Goal: Use online tool/utility: Utilize a website feature to perform a specific function

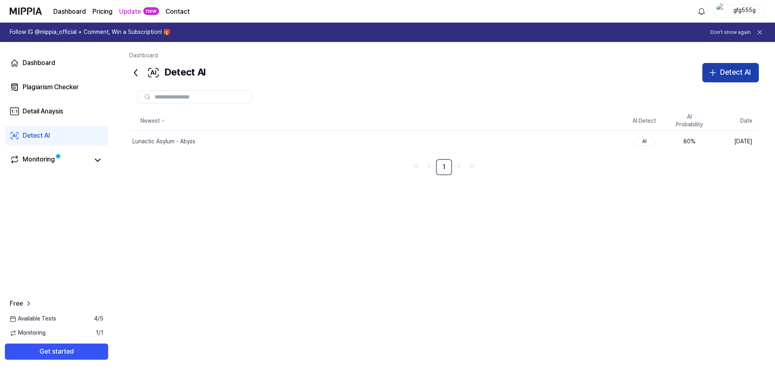
click at [728, 69] on div "Detect AI" at bounding box center [735, 73] width 31 height 12
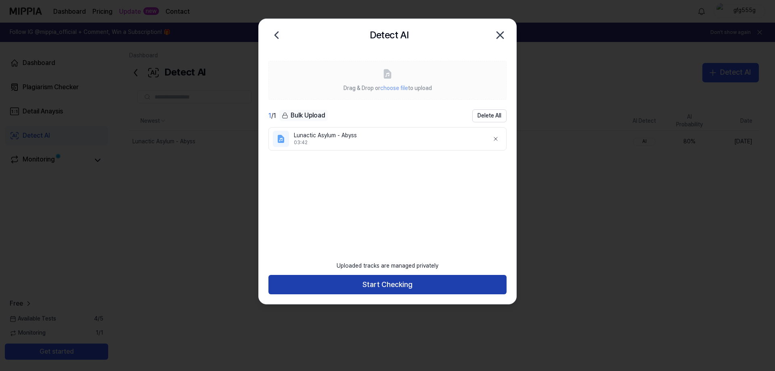
click at [405, 283] on button "Start Checking" at bounding box center [387, 284] width 238 height 19
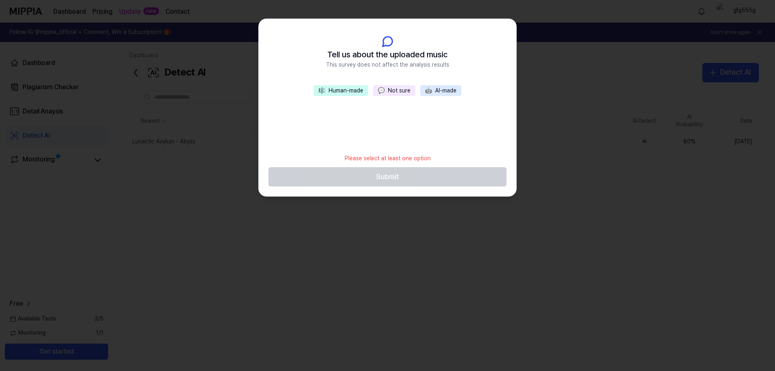
click at [386, 91] on button "💬 Not sure" at bounding box center [394, 90] width 42 height 11
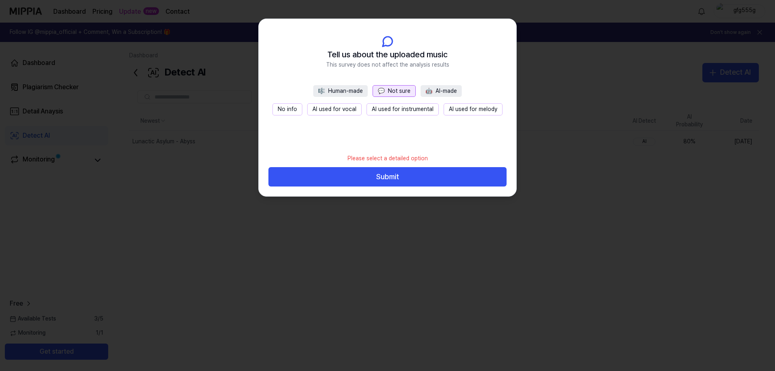
click at [289, 109] on button "No info" at bounding box center [287, 109] width 30 height 12
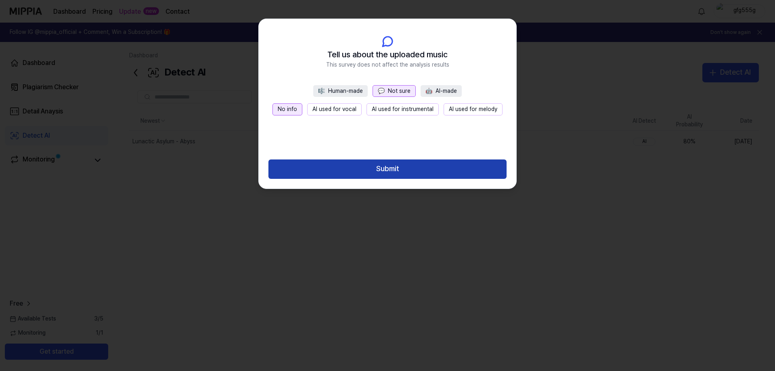
click at [404, 170] on button "Submit" at bounding box center [387, 168] width 238 height 19
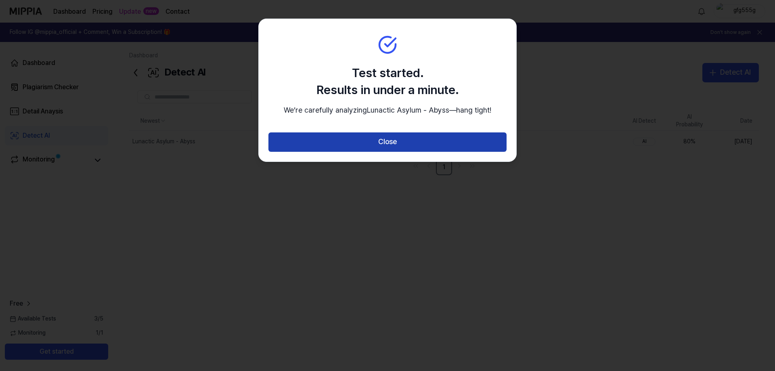
click at [415, 152] on button "Close" at bounding box center [387, 141] width 238 height 19
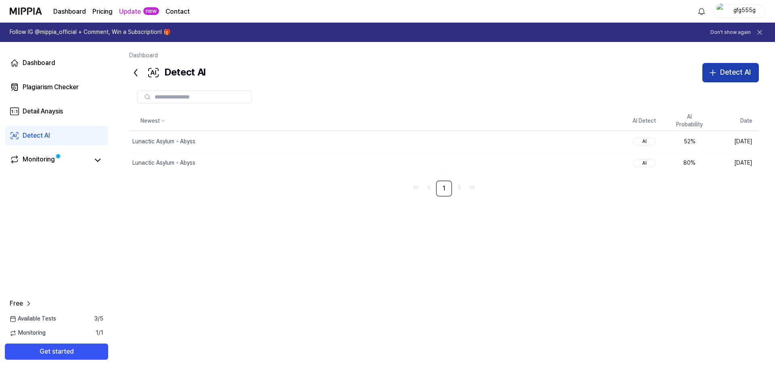
click at [729, 71] on div "Detect AI" at bounding box center [735, 73] width 31 height 12
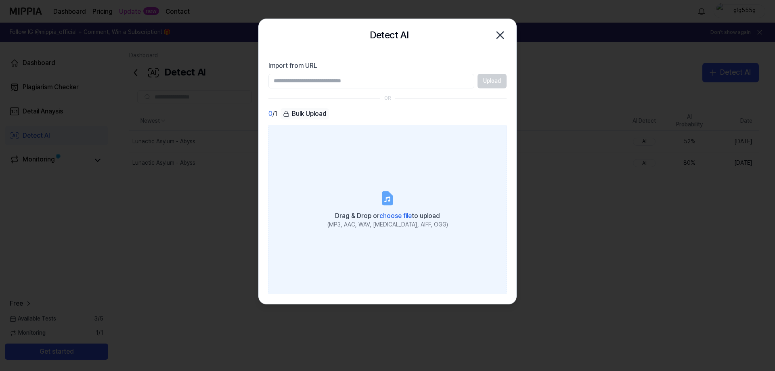
click at [387, 200] on icon at bounding box center [387, 198] width 10 height 13
click at [0, 0] on input "Drag & Drop or choose file to upload (MP3, AAC, WAV, [MEDICAL_DATA], AIFF, OGG)" at bounding box center [0, 0] width 0 height 0
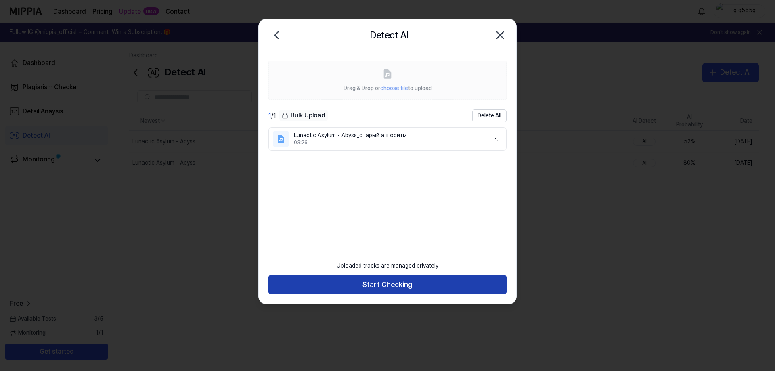
click at [401, 278] on button "Start Checking" at bounding box center [387, 284] width 238 height 19
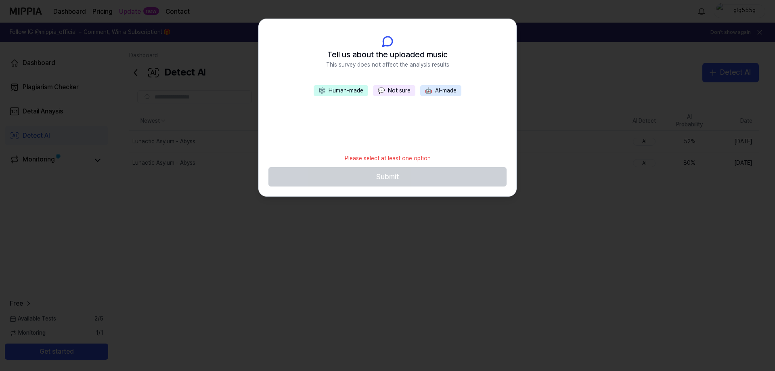
click at [345, 92] on button "🎼 Human-made" at bounding box center [340, 90] width 54 height 11
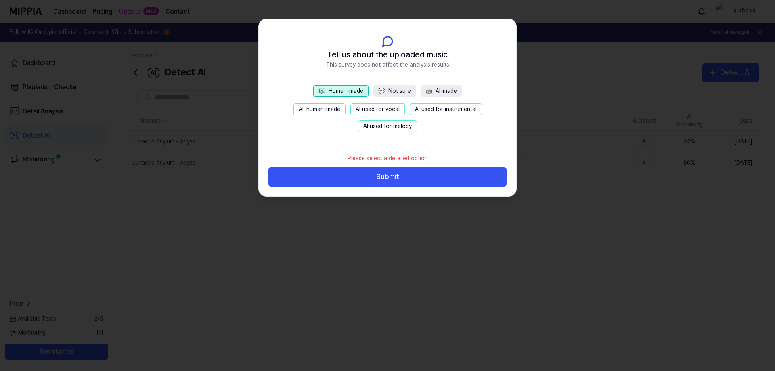
click at [393, 92] on button "💬 Not sure" at bounding box center [394, 91] width 42 height 12
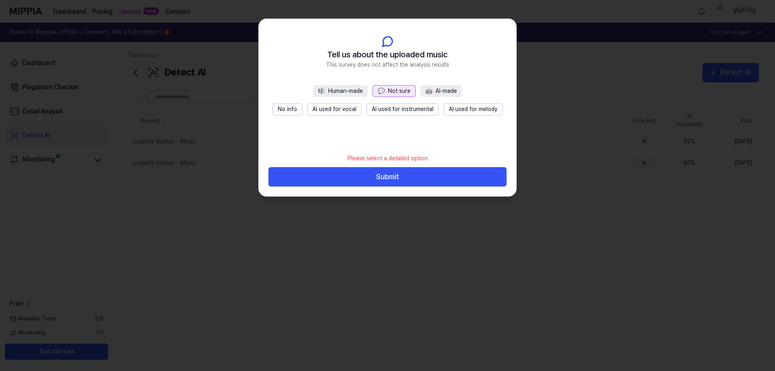
click at [302, 110] on button "No info" at bounding box center [287, 109] width 30 height 12
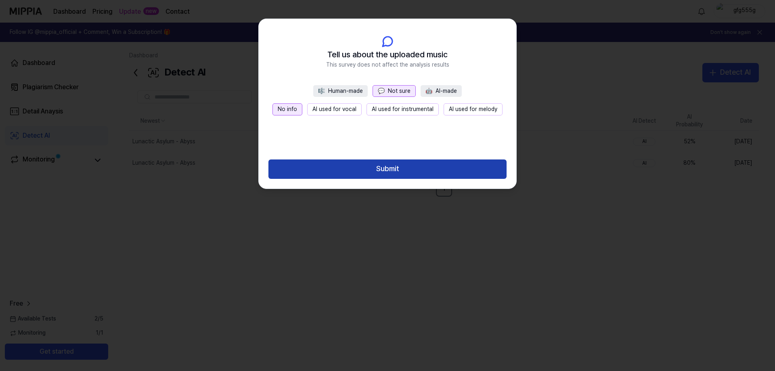
click at [412, 170] on button "Submit" at bounding box center [387, 168] width 238 height 19
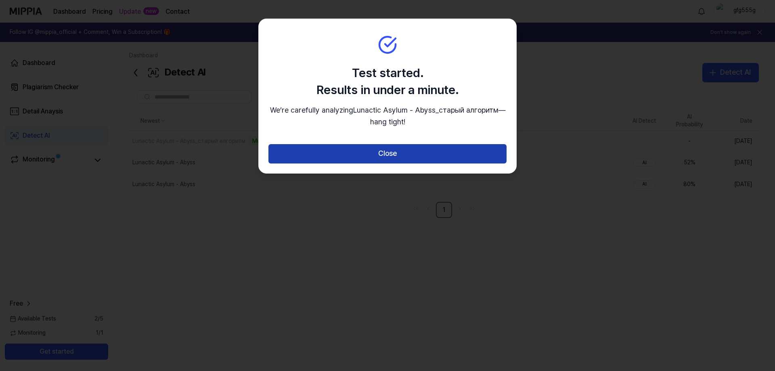
click at [374, 154] on button "Close" at bounding box center [387, 153] width 238 height 19
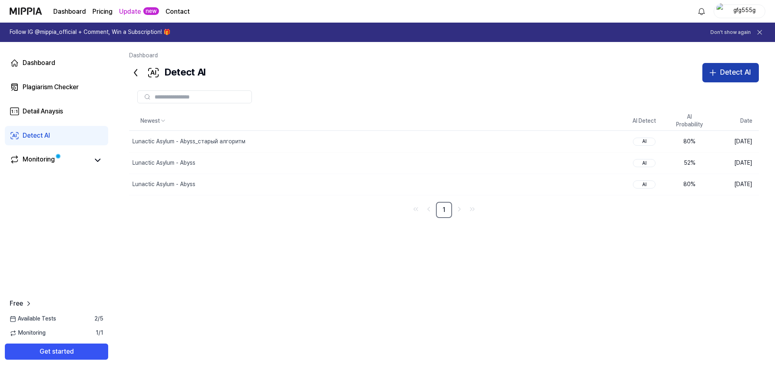
click at [717, 73] on icon "button" at bounding box center [713, 73] width 10 height 10
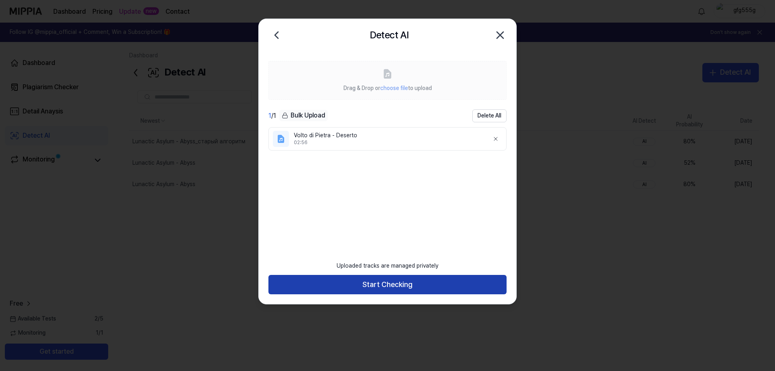
click at [408, 285] on button "Start Checking" at bounding box center [387, 284] width 238 height 19
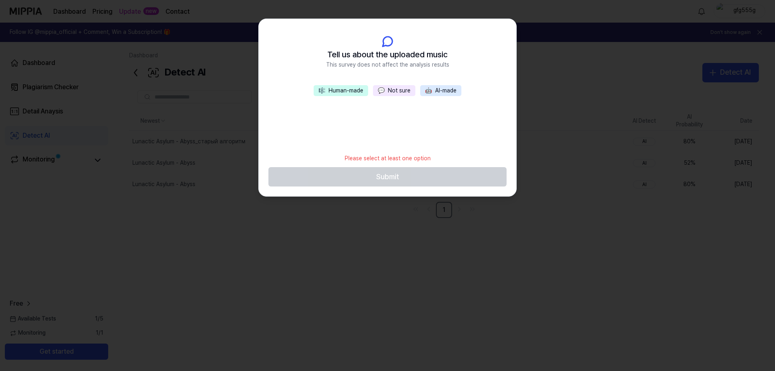
click at [400, 88] on button "💬 Not sure" at bounding box center [394, 90] width 42 height 11
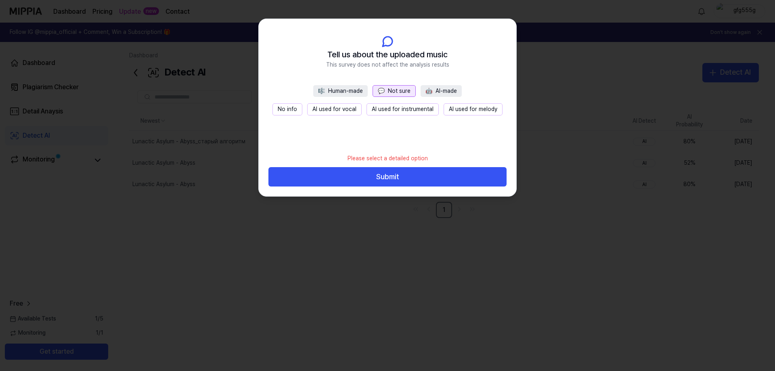
click at [286, 104] on button "No info" at bounding box center [287, 109] width 30 height 12
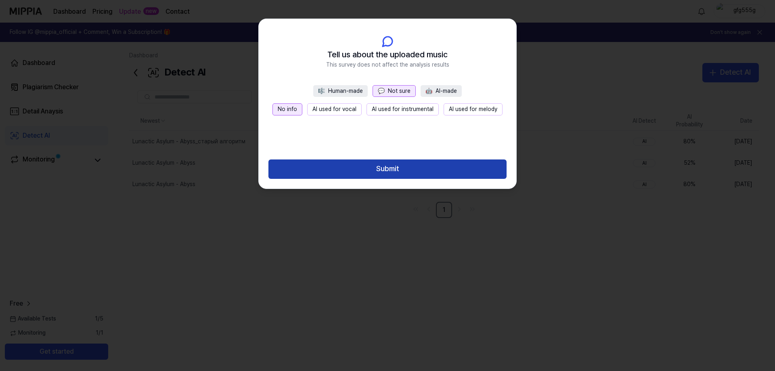
click at [399, 175] on button "Submit" at bounding box center [387, 168] width 238 height 19
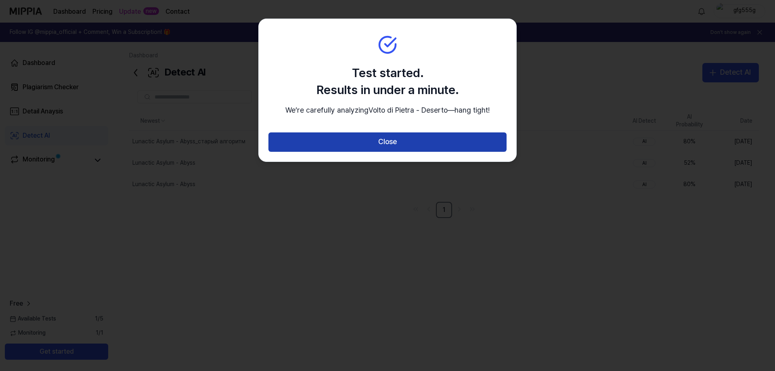
click at [410, 152] on button "Close" at bounding box center [387, 141] width 238 height 19
